Goal: Check status: Check status

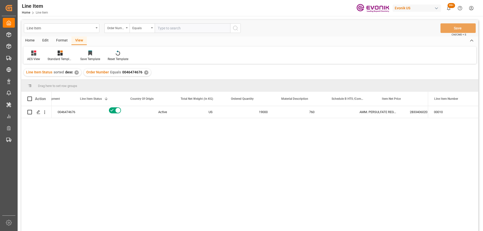
scroll to position [0, 78]
click at [165, 33] on div "Line Item Order Number Equals Save Ctrl/CMD + S" at bounding box center [249, 28] width 457 height 17
click at [166, 31] on input "text" at bounding box center [192, 28] width 75 height 10
paste input "2007188728"
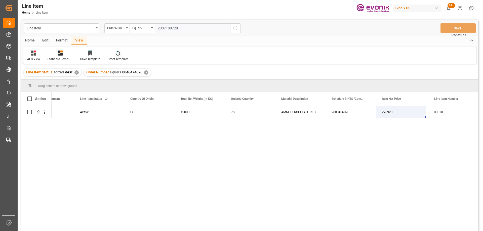
type input "2007188728"
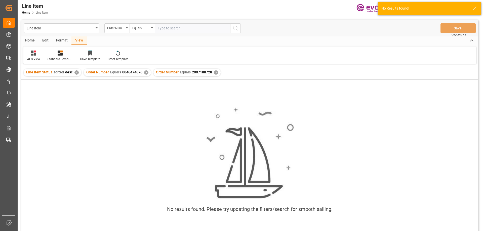
click at [144, 73] on div "✕" at bounding box center [146, 72] width 4 height 4
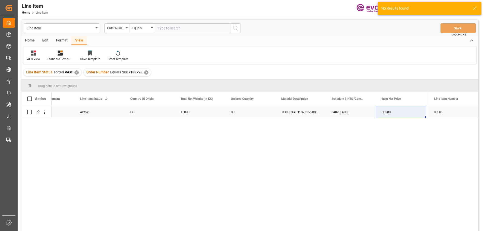
click at [79, 111] on div "Active" at bounding box center [99, 112] width 50 height 12
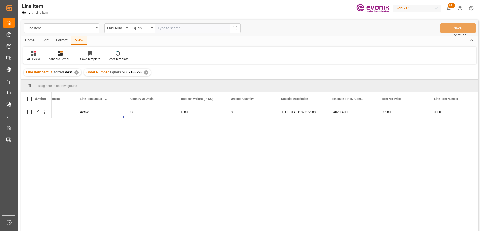
click at [164, 28] on input "text" at bounding box center [192, 28] width 75 height 10
paste input "2007188728"
type input "2007188728"
click at [238, 30] on icon "search button" at bounding box center [235, 28] width 6 height 6
click at [87, 28] on div "Line Item" at bounding box center [60, 28] width 67 height 6
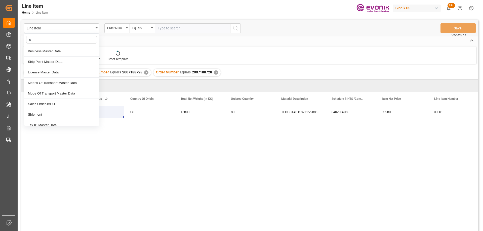
type input "sa"
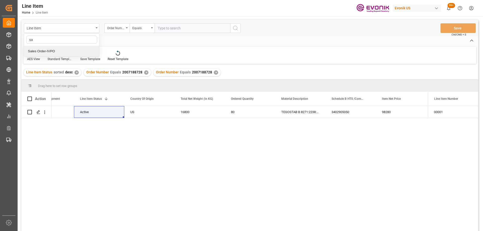
click at [60, 49] on div "Sales Order-IVPO" at bounding box center [61, 51] width 75 height 11
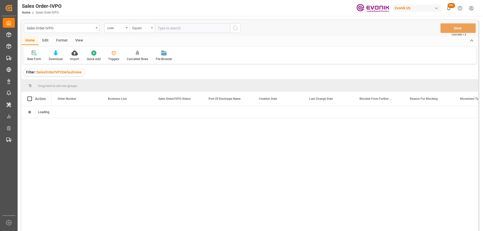
click at [117, 28] on div "code" at bounding box center [115, 28] width 17 height 6
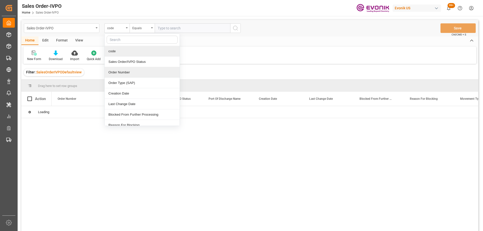
click at [121, 74] on div "Order Number" at bounding box center [142, 72] width 75 height 11
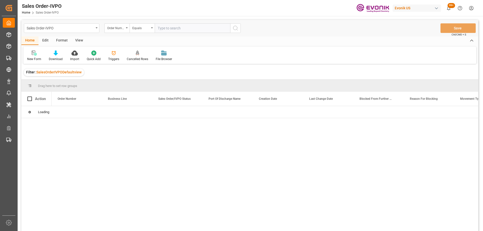
click at [168, 28] on input "text" at bounding box center [192, 28] width 75 height 10
paste input "2007188728"
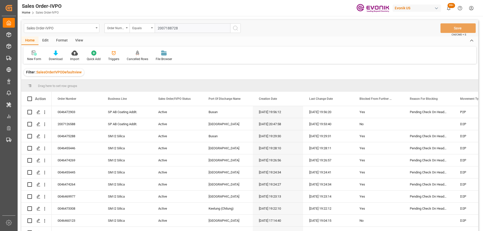
type input "2007188728"
click at [231, 31] on button "search button" at bounding box center [235, 28] width 11 height 10
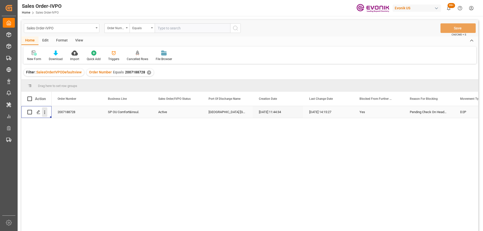
click at [45, 110] on icon "open menu" at bounding box center [44, 112] width 5 height 5
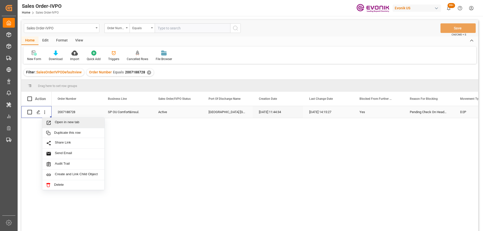
click at [53, 123] on span "Press SPACE to select this row." at bounding box center [50, 122] width 9 height 5
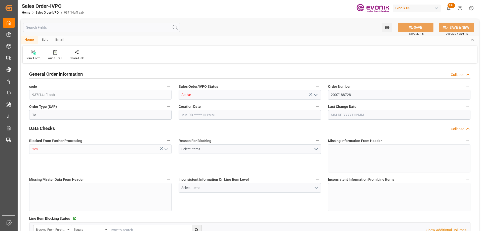
type input "PHMNN"
type input "0"
type input "1"
type input "2"
type input "1"
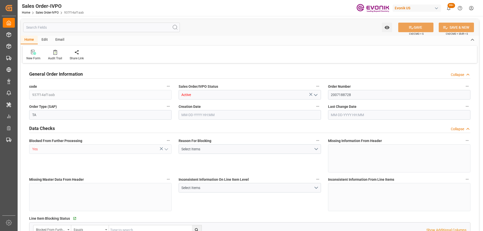
type input "18960"
type input "27.0742"
type input "17000"
type input "30"
type input "09-18-2025 11:44"
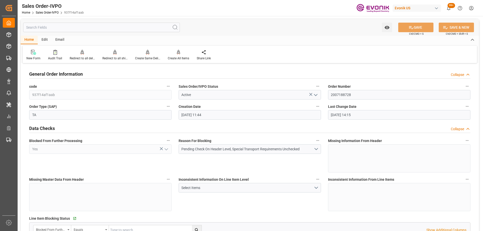
type input "10-03-2025 14:15"
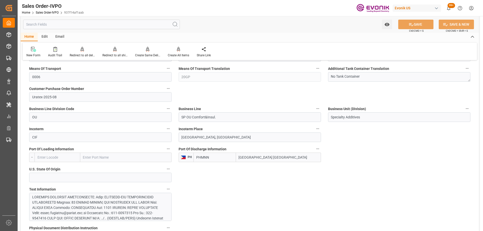
scroll to position [277, 0]
